Goal: Browse casually

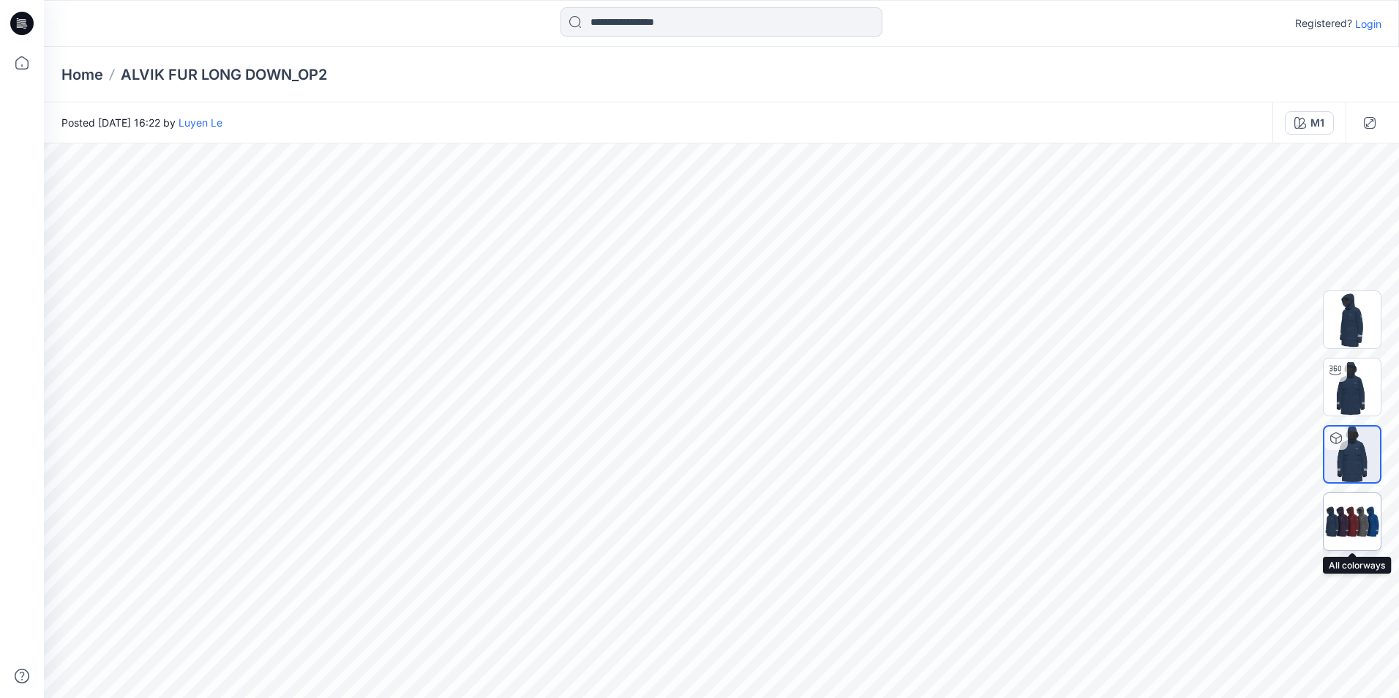
click at [1356, 530] on img at bounding box center [1351, 522] width 57 height 34
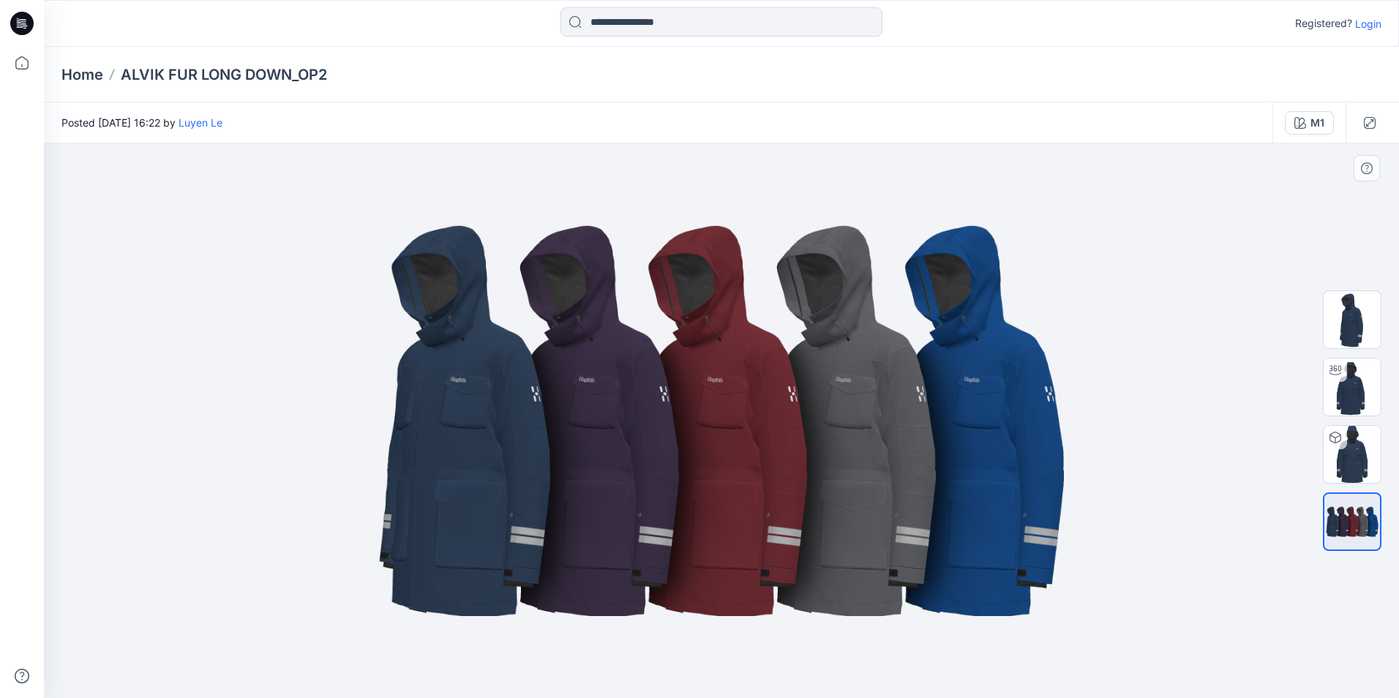
click at [990, 470] on img at bounding box center [720, 420] width 731 height 439
click at [987, 403] on img at bounding box center [720, 420] width 731 height 439
click at [998, 423] on img at bounding box center [720, 420] width 731 height 439
click at [859, 417] on img at bounding box center [720, 420] width 731 height 439
click at [1358, 462] on img at bounding box center [1351, 454] width 57 height 57
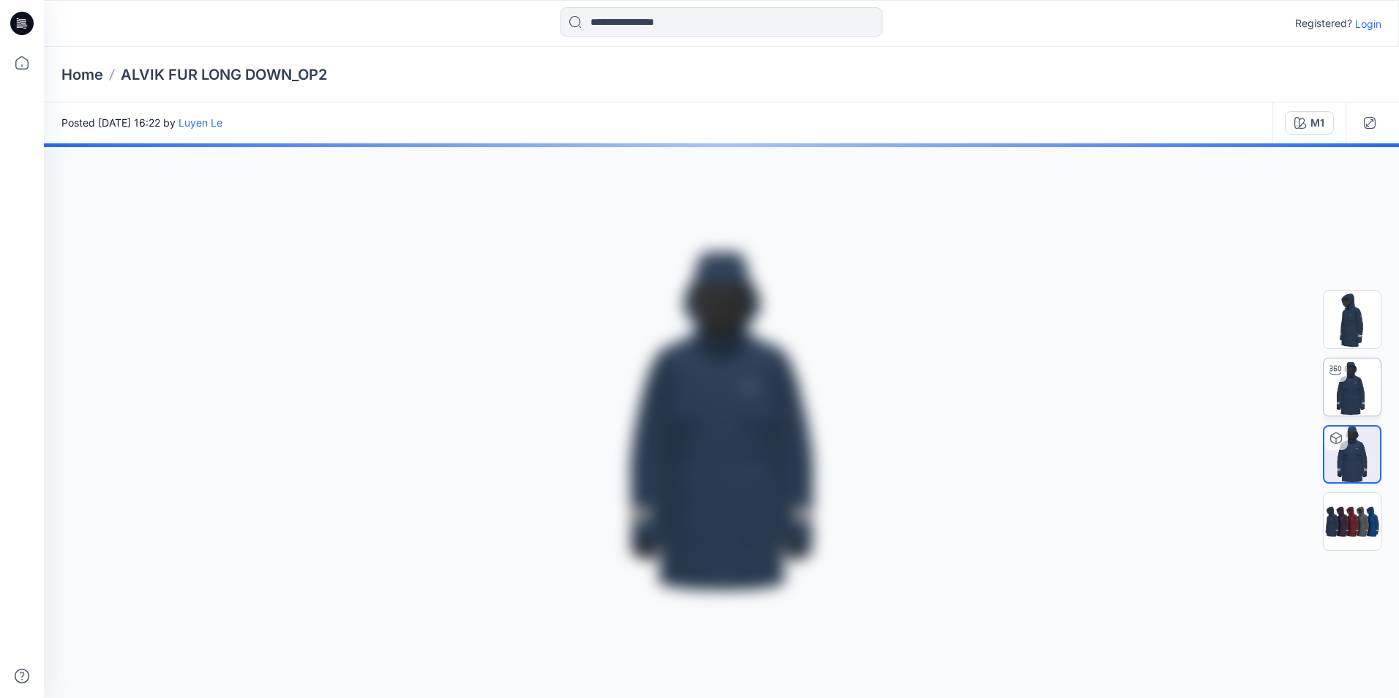
click at [1359, 393] on img at bounding box center [1351, 386] width 57 height 57
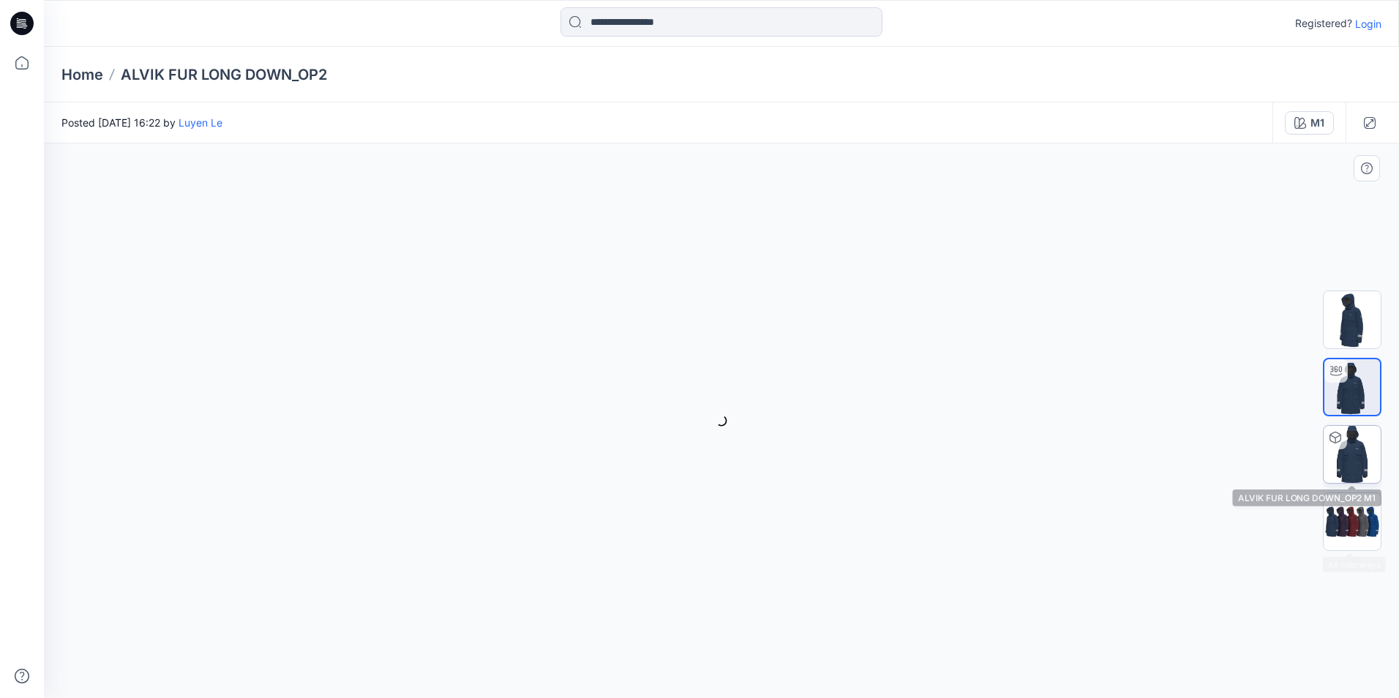
click at [1354, 462] on img at bounding box center [1351, 454] width 57 height 57
click at [1350, 401] on img at bounding box center [1351, 386] width 57 height 57
click at [1349, 328] on img at bounding box center [1351, 319] width 57 height 57
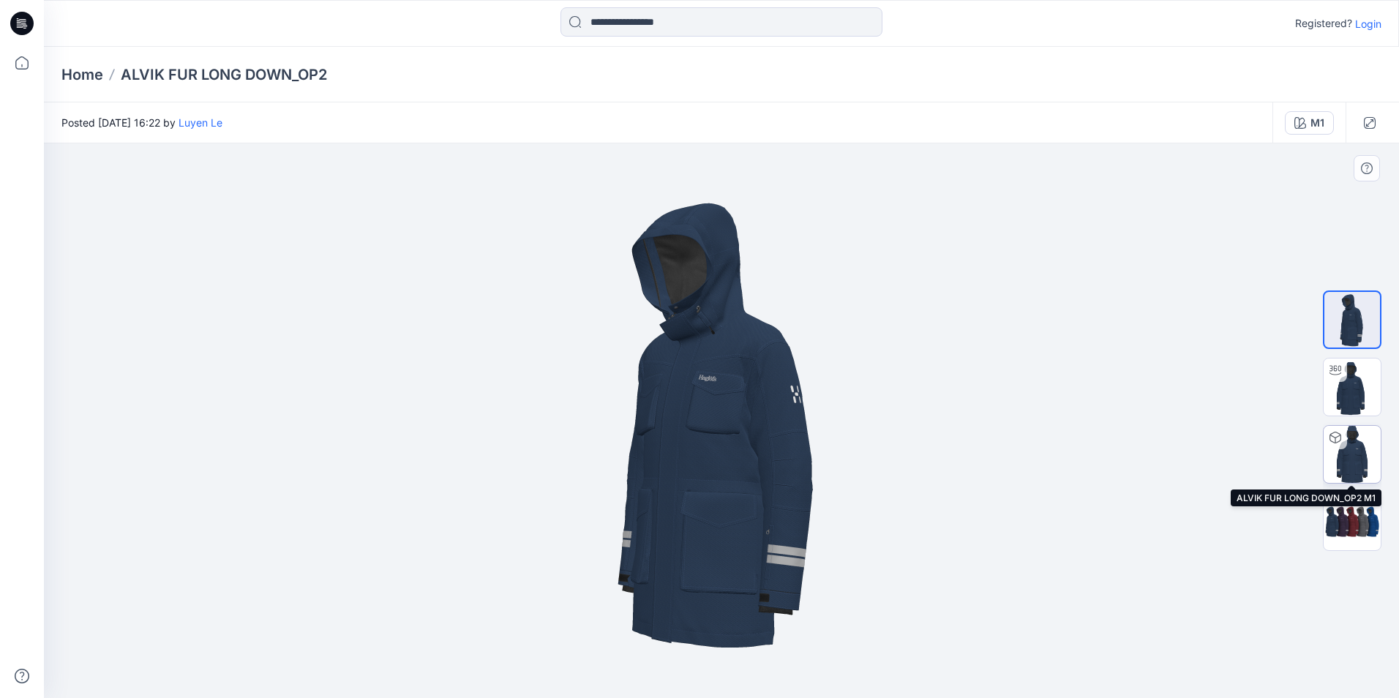
click at [1353, 449] on img at bounding box center [1351, 454] width 57 height 57
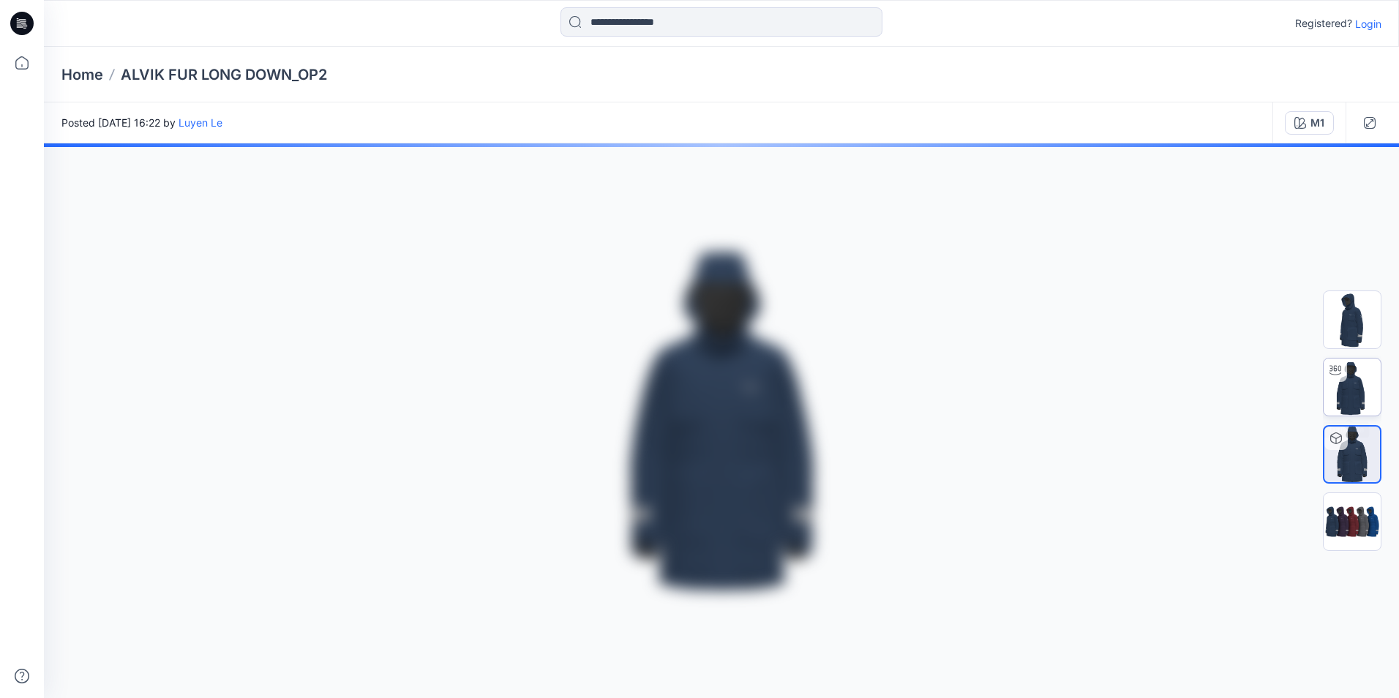
click at [1352, 394] on img at bounding box center [1351, 386] width 57 height 57
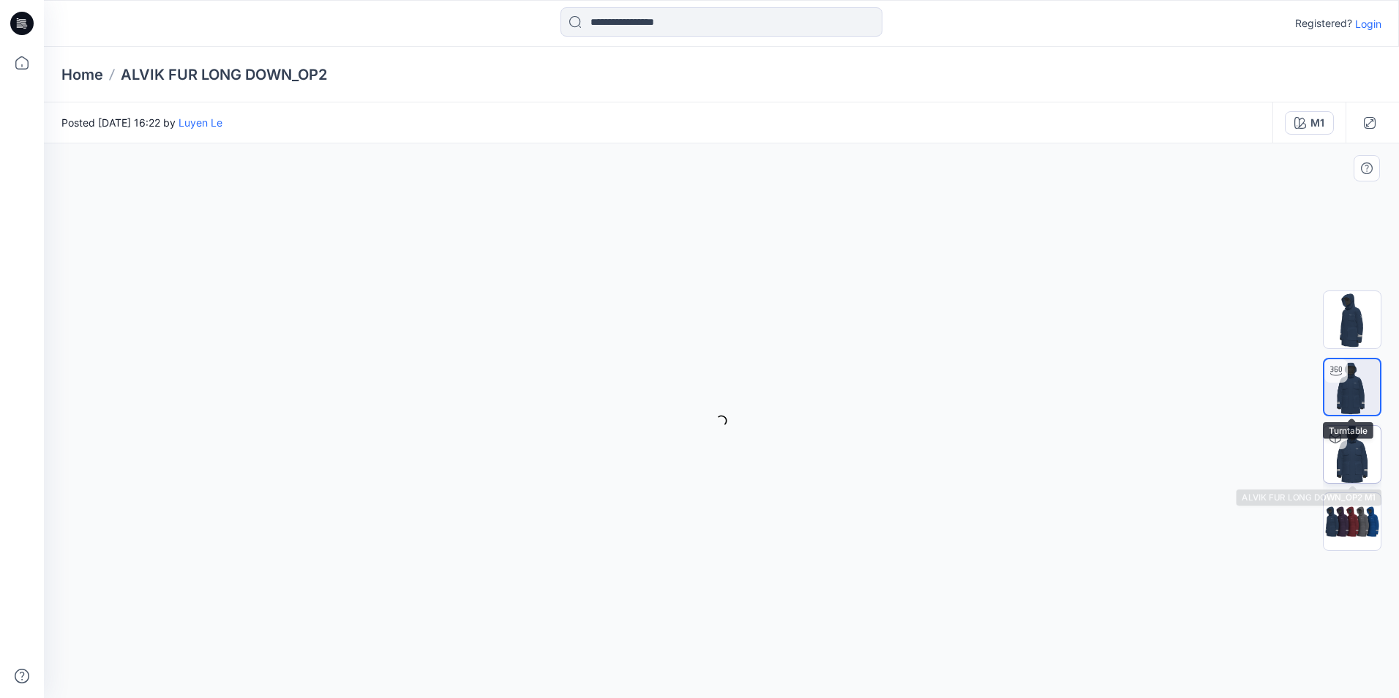
click at [1350, 462] on img at bounding box center [1351, 454] width 57 height 57
